Goal: Task Accomplishment & Management: Complete application form

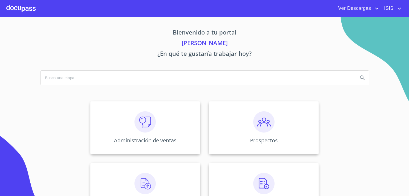
click at [394, 5] on span "ISIS" at bounding box center [388, 8] width 16 height 9
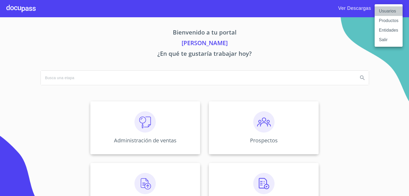
click at [390, 10] on li "Usuarios" at bounding box center [388, 11] width 28 height 10
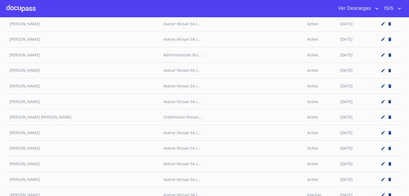
scroll to position [1130, 0]
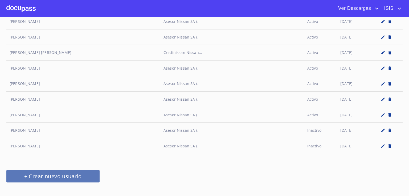
click at [91, 172] on span "+ Crear nuevo usuario" at bounding box center [53, 176] width 80 height 9
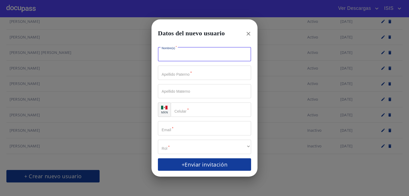
click at [179, 58] on input "Nombre(s)   *" at bounding box center [204, 54] width 93 height 14
drag, startPoint x: 218, startPoint y: 53, endPoint x: 183, endPoint y: 51, distance: 35.4
click at [183, 51] on input "[PERSON_NAME]" at bounding box center [195, 54] width 74 height 14
type input "[PERSON_NAME]"
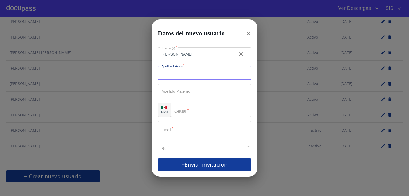
click at [185, 74] on input "Nombre(s)   *" at bounding box center [204, 73] width 93 height 14
paste input "RAGAZZO DUEÑEZ"
type input "RAGAZZO DUEÑEZ"
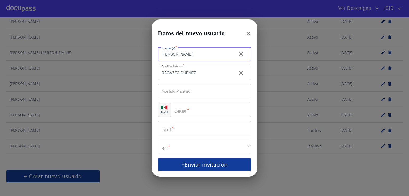
drag, startPoint x: 217, startPoint y: 54, endPoint x: 182, endPoint y: 53, distance: 34.8
click at [182, 53] on input "[PERSON_NAME]" at bounding box center [195, 54] width 74 height 14
type input "[PERSON_NAME]"
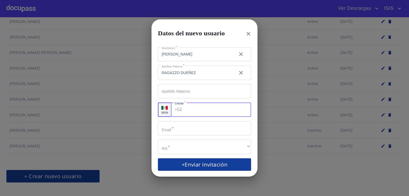
click at [191, 114] on input "Nombre(s)   *" at bounding box center [217, 110] width 67 height 14
type input "[PHONE_NUMBER]"
click at [193, 130] on input "Nombre(s)   *" at bounding box center [204, 128] width 93 height 14
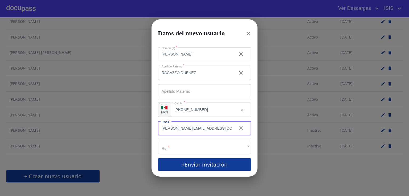
type input "[PERSON_NAME][EMAIL_ADDRESS][DOMAIN_NAME]"
click at [194, 143] on div "​" at bounding box center [204, 147] width 93 height 14
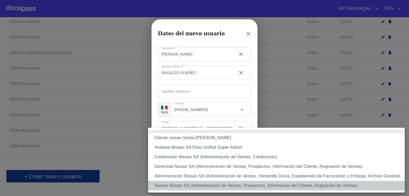
click at [192, 187] on li "Asesor Nissan SA (Administración de Ventas, Prospectos, Información del Cliente…" at bounding box center [276, 186] width 256 height 10
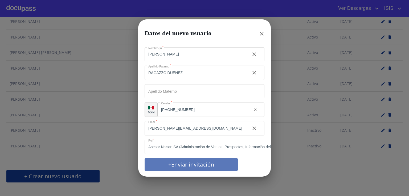
click at [188, 164] on span "+Enviar invitación" at bounding box center [191, 164] width 80 height 9
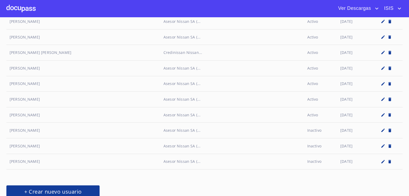
click at [392, 9] on span "ISIS" at bounding box center [388, 8] width 16 height 9
click at [392, 40] on li "Salir" at bounding box center [388, 40] width 28 height 10
